Goal: Transaction & Acquisition: Purchase product/service

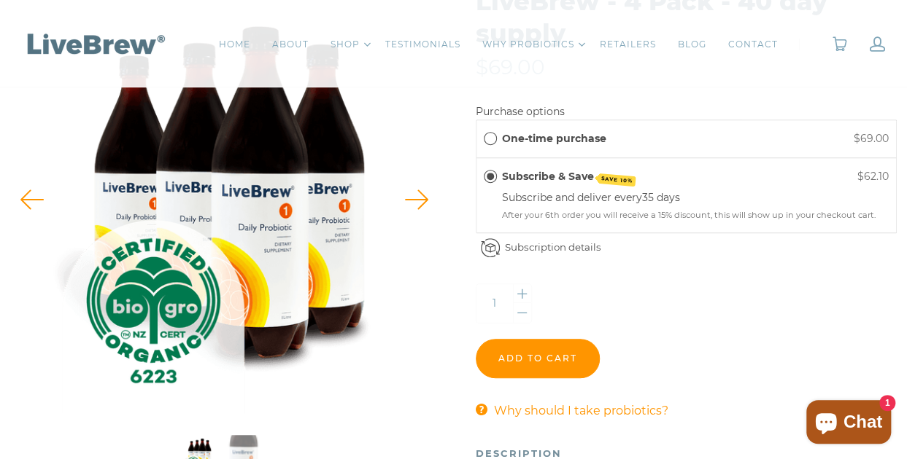
scroll to position [248, 0]
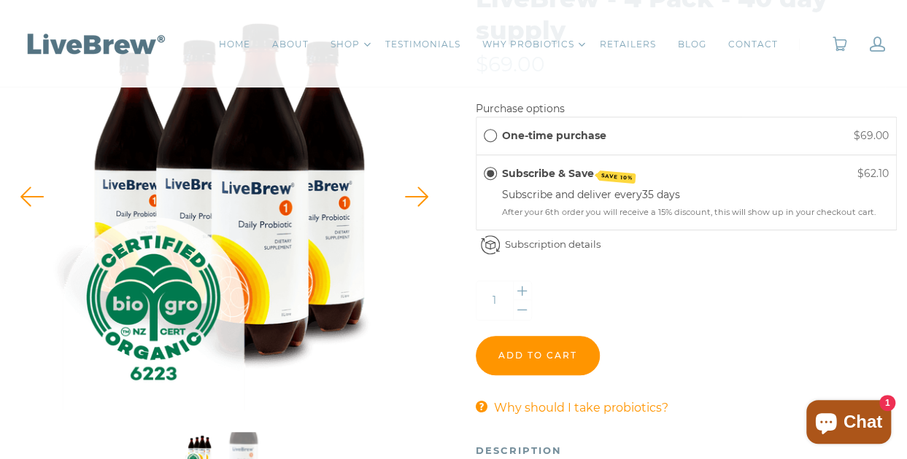
click at [490, 138] on span "One-time purchase" at bounding box center [490, 135] width 13 height 13
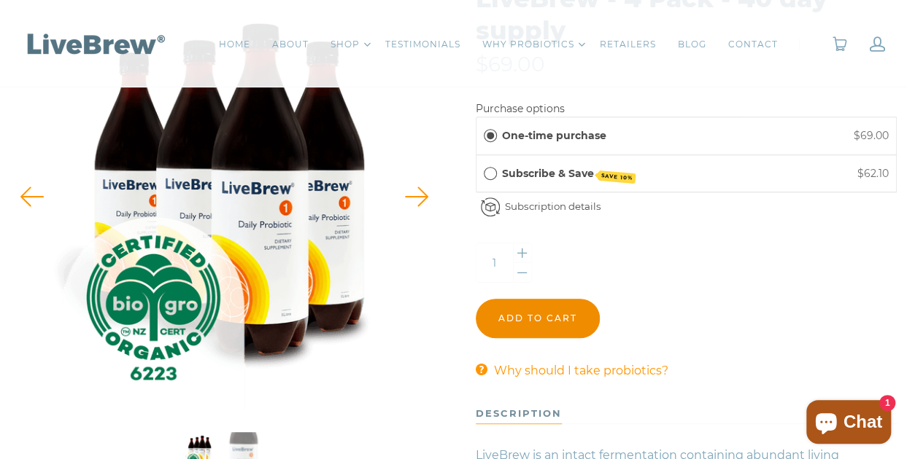
click at [561, 309] on input "Add to cart" at bounding box center [537, 318] width 124 height 39
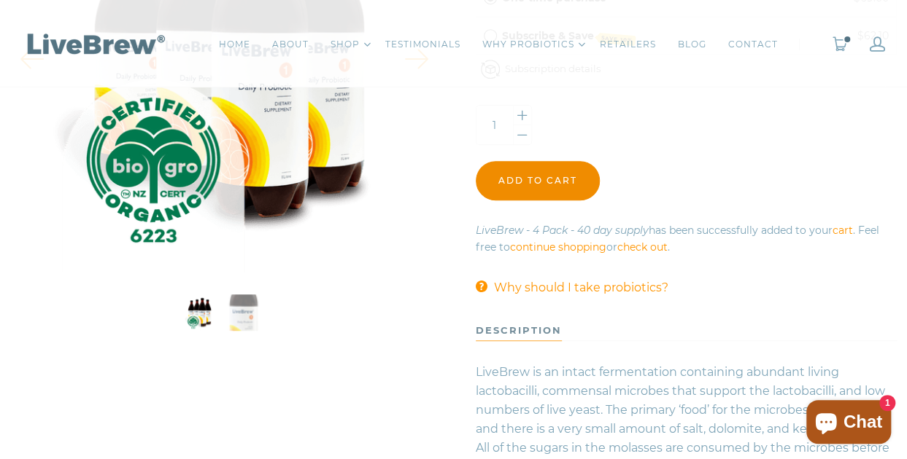
scroll to position [407, 0]
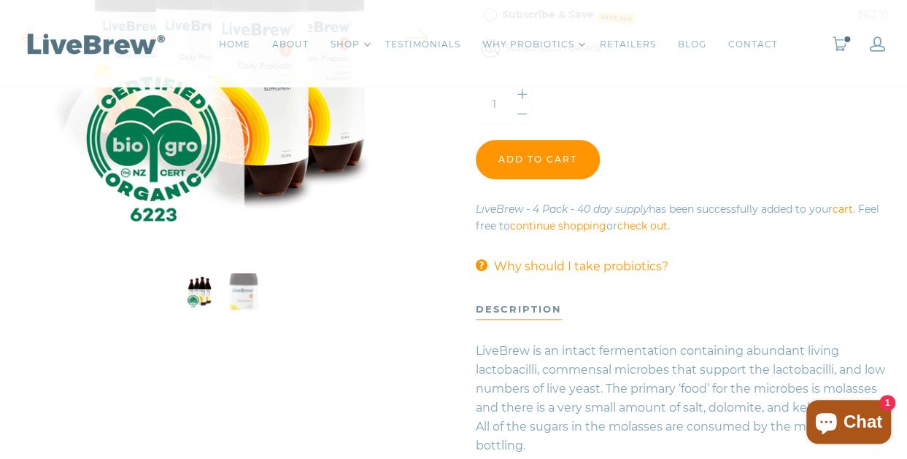
click at [648, 223] on link "check out" at bounding box center [642, 226] width 50 height 13
click at [837, 42] on link "0" at bounding box center [839, 43] width 16 height 15
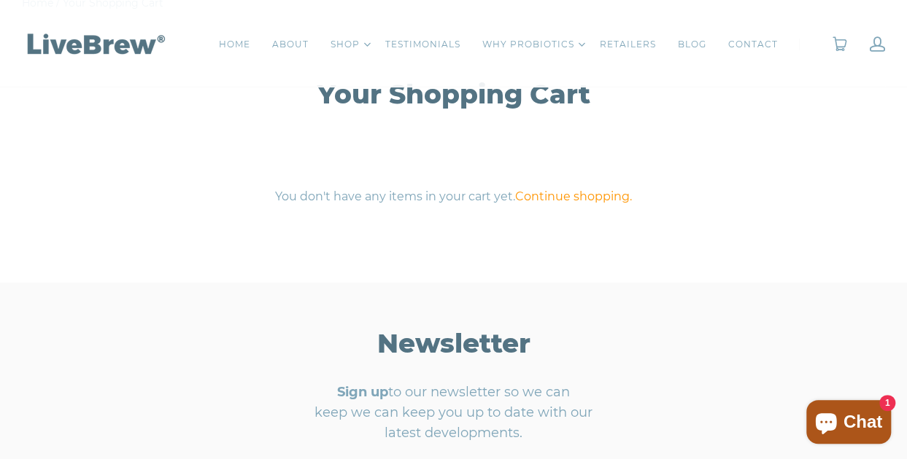
scroll to position [152, 0]
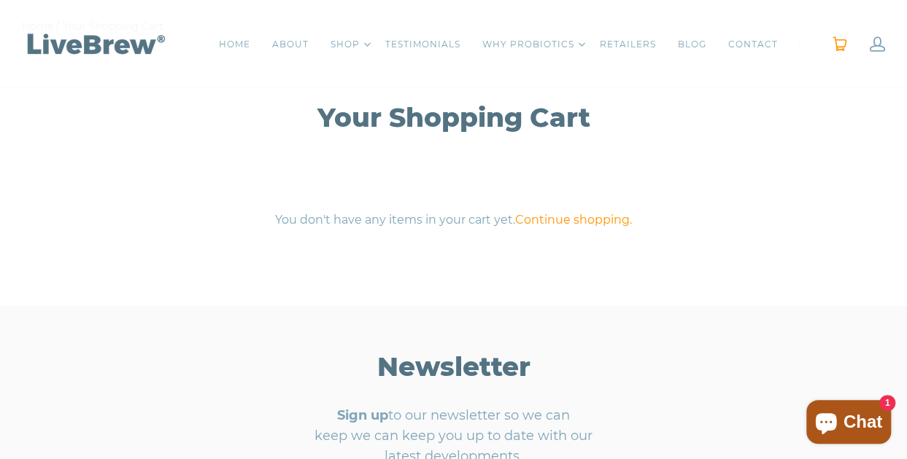
click at [845, 43] on link "0" at bounding box center [839, 43] width 16 height 15
